Goal: Information Seeking & Learning: Compare options

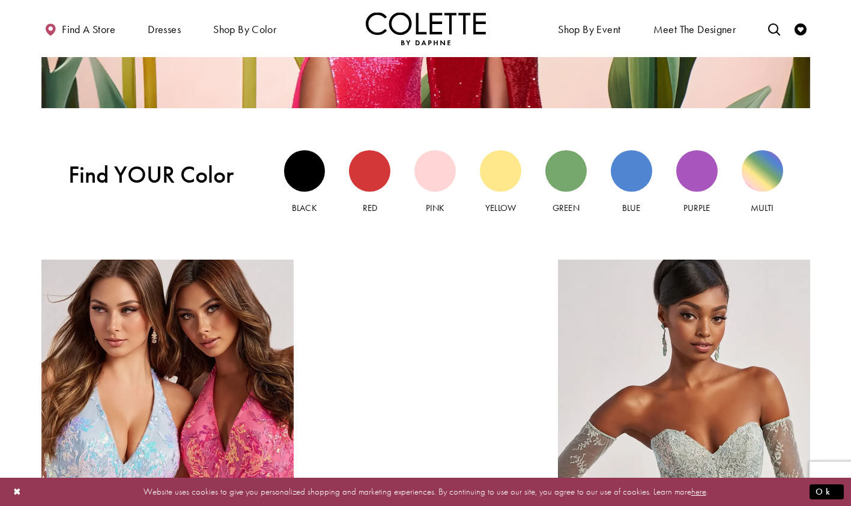
scroll to position [1063, 0]
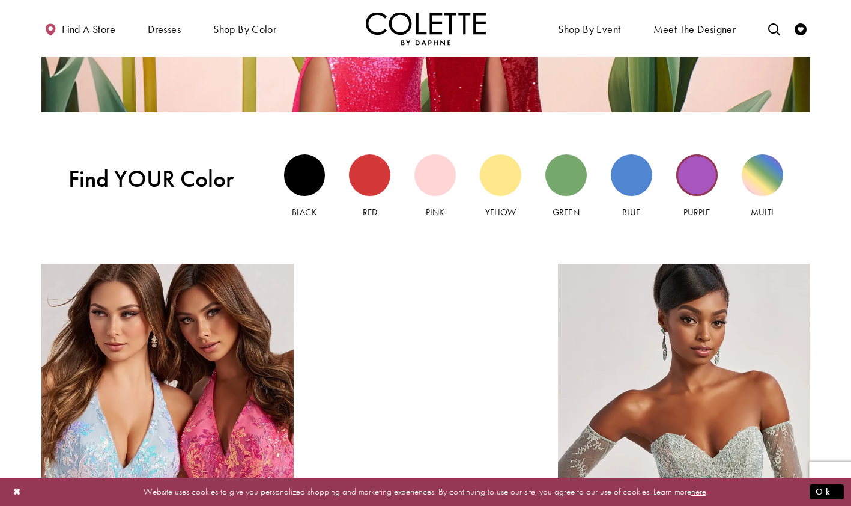
click at [698, 178] on div "Purple view" at bounding box center [696, 174] width 41 height 41
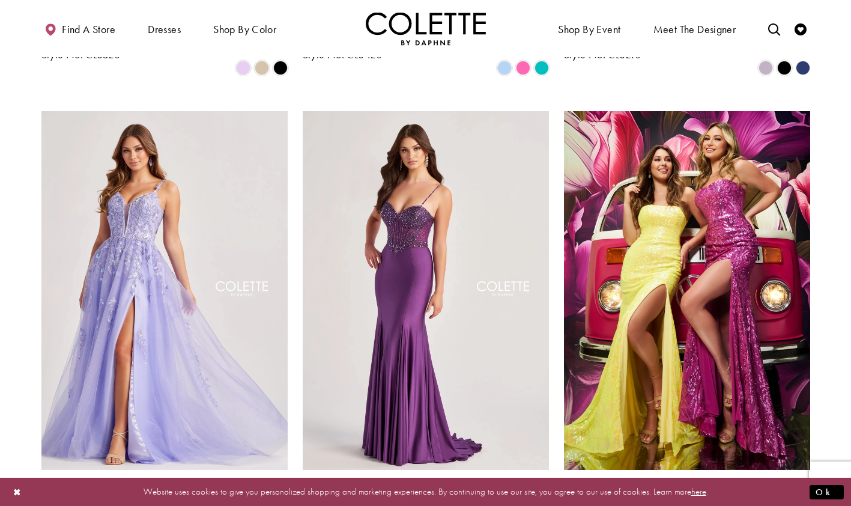
scroll to position [500, 0]
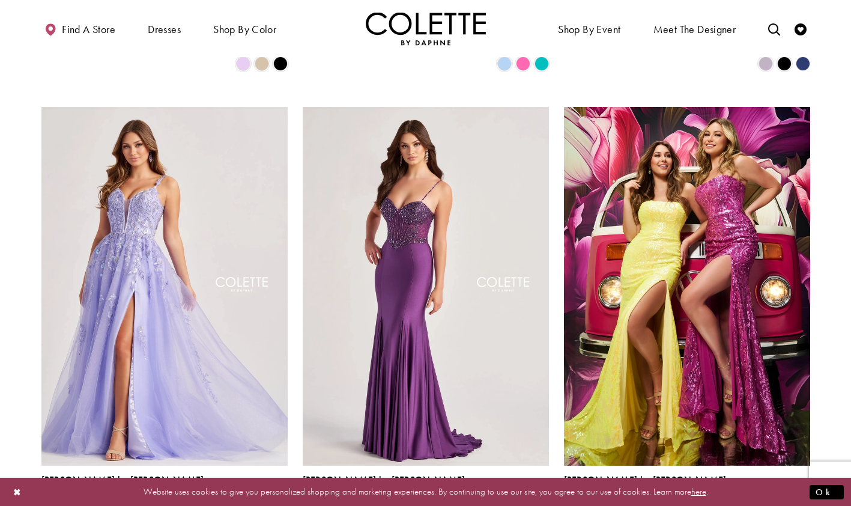
click at [179, 269] on img "Visit Colette by Daphne Style No. CL8060 Page" at bounding box center [164, 286] width 246 height 358
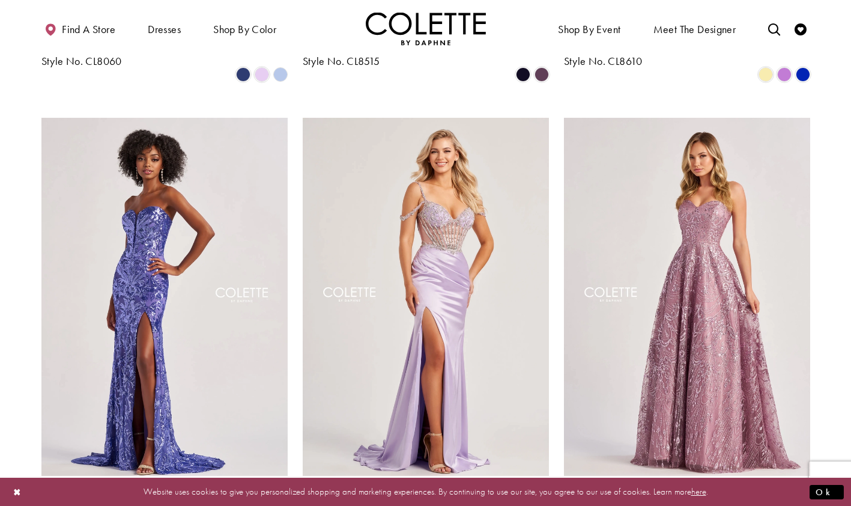
scroll to position [935, 0]
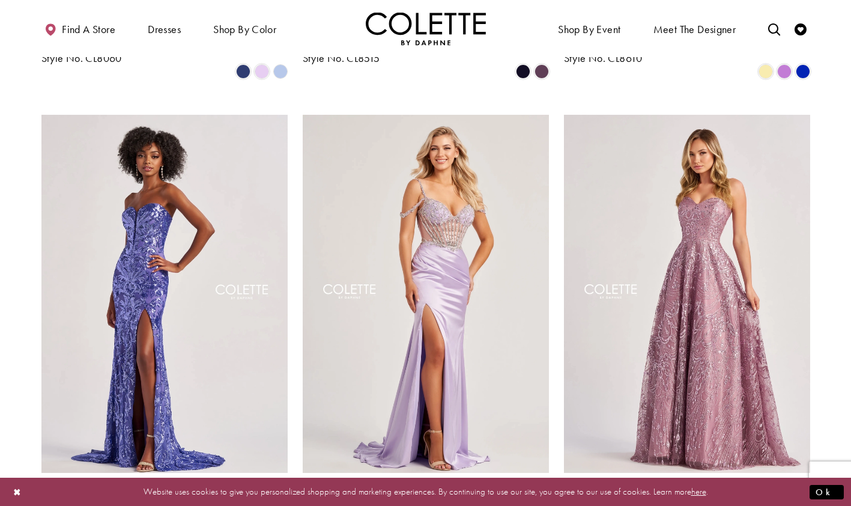
click at [698, 280] on img "Visit Colette by Daphne Style No. CL8625 Page" at bounding box center [687, 294] width 246 height 358
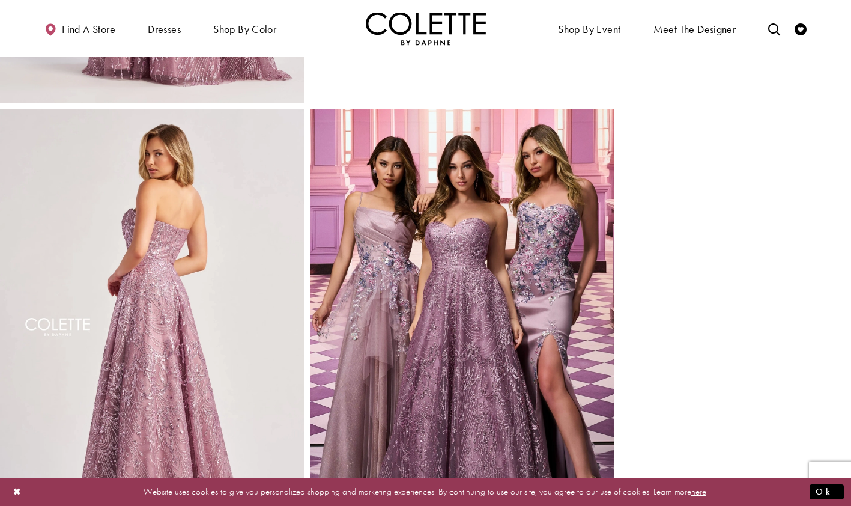
scroll to position [409, 0]
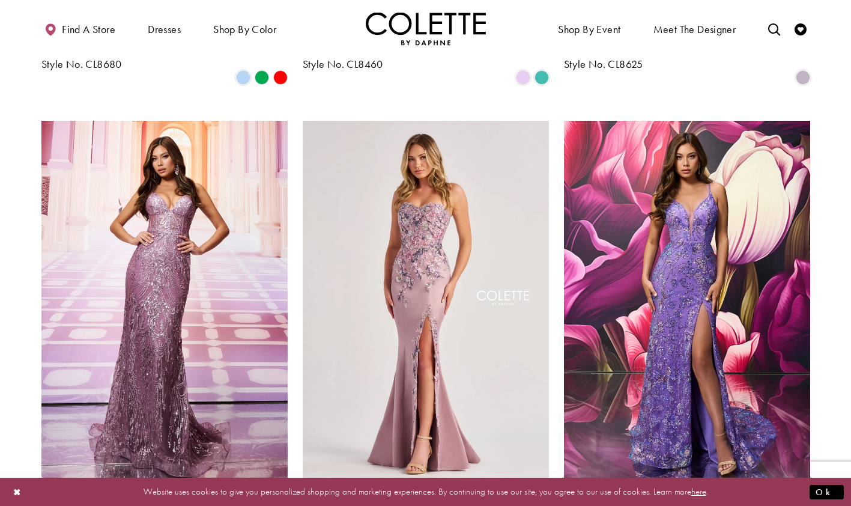
scroll to position [1372, 0]
click at [721, 282] on img "Visit Colette by Daphne Style No. CL8430 Page" at bounding box center [687, 299] width 246 height 358
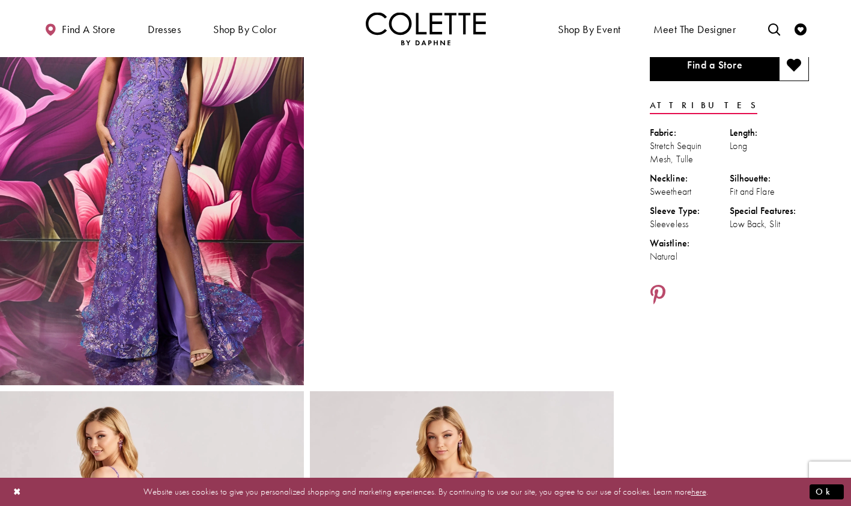
scroll to position [129, 0]
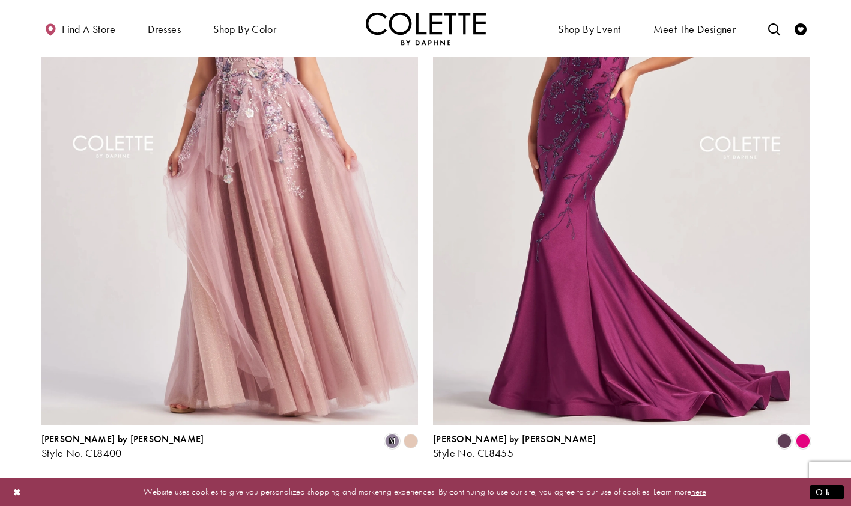
scroll to position [2059, 0]
click at [462, 484] on span "Next" at bounding box center [463, 490] width 20 height 13
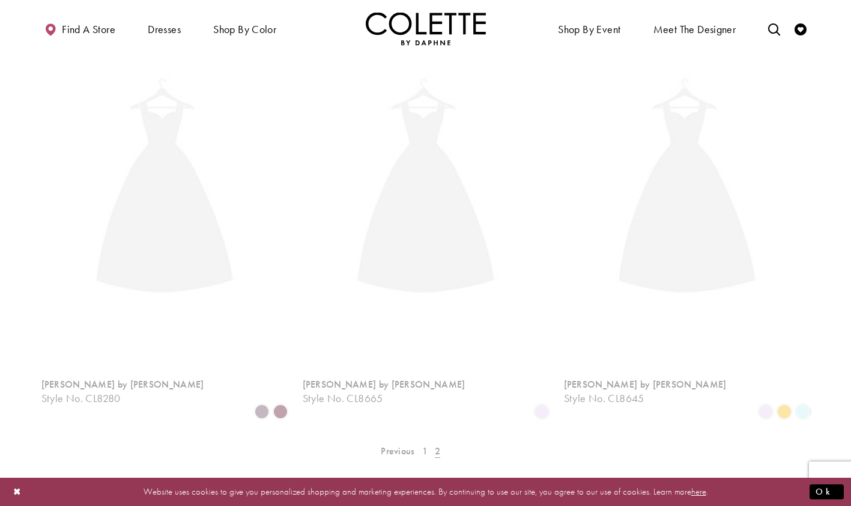
scroll to position [65, 0]
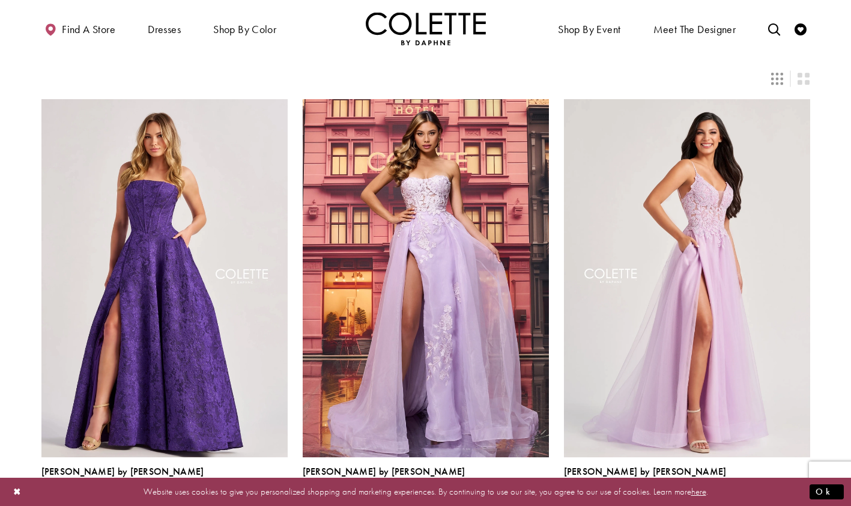
click at [450, 277] on img "Visit Colette by Daphne Style No. CL8660 Page" at bounding box center [426, 278] width 246 height 358
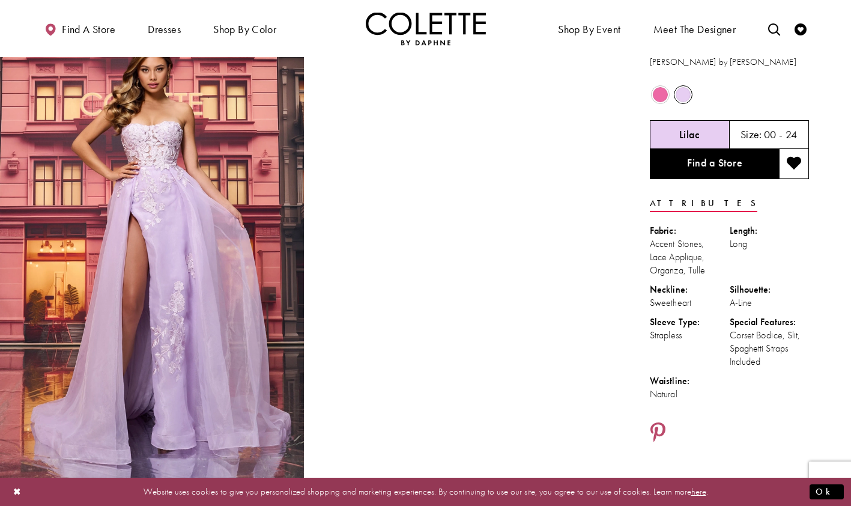
scroll to position [28, 0]
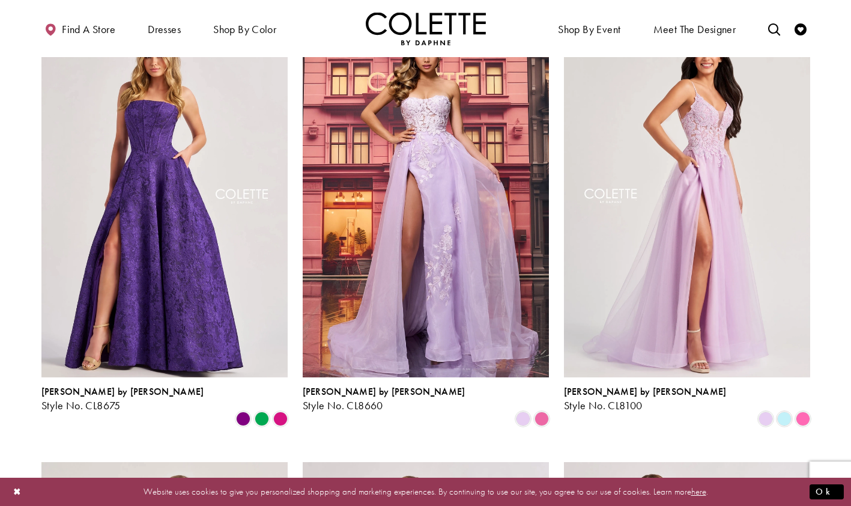
scroll to position [144, 0]
